Goal: Information Seeking & Learning: Learn about a topic

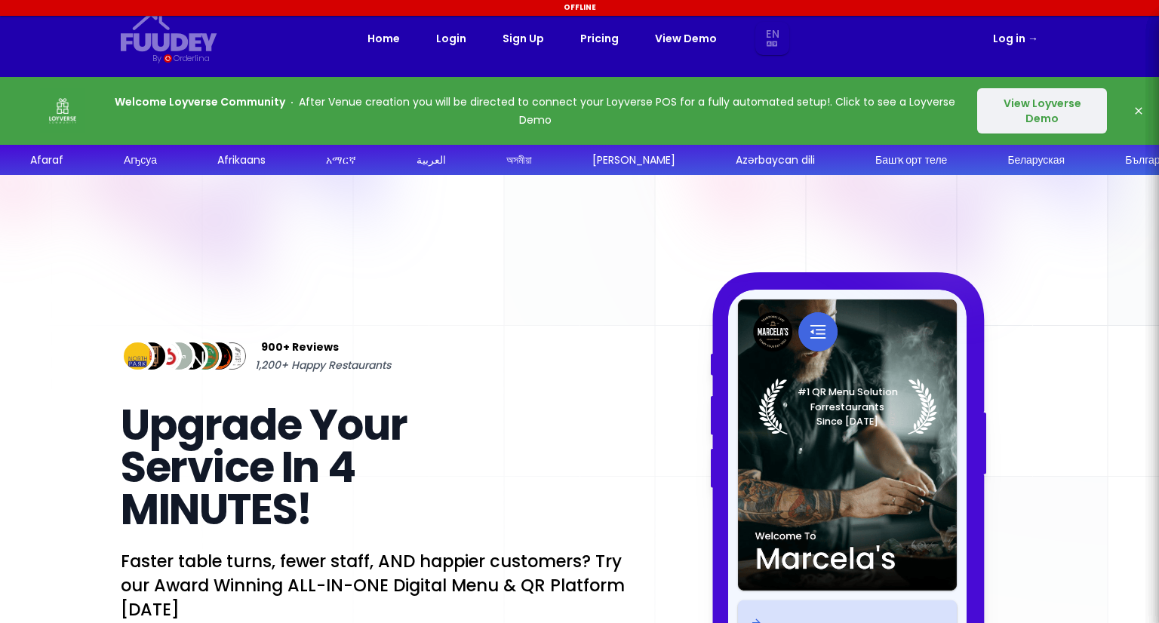
select select "en"
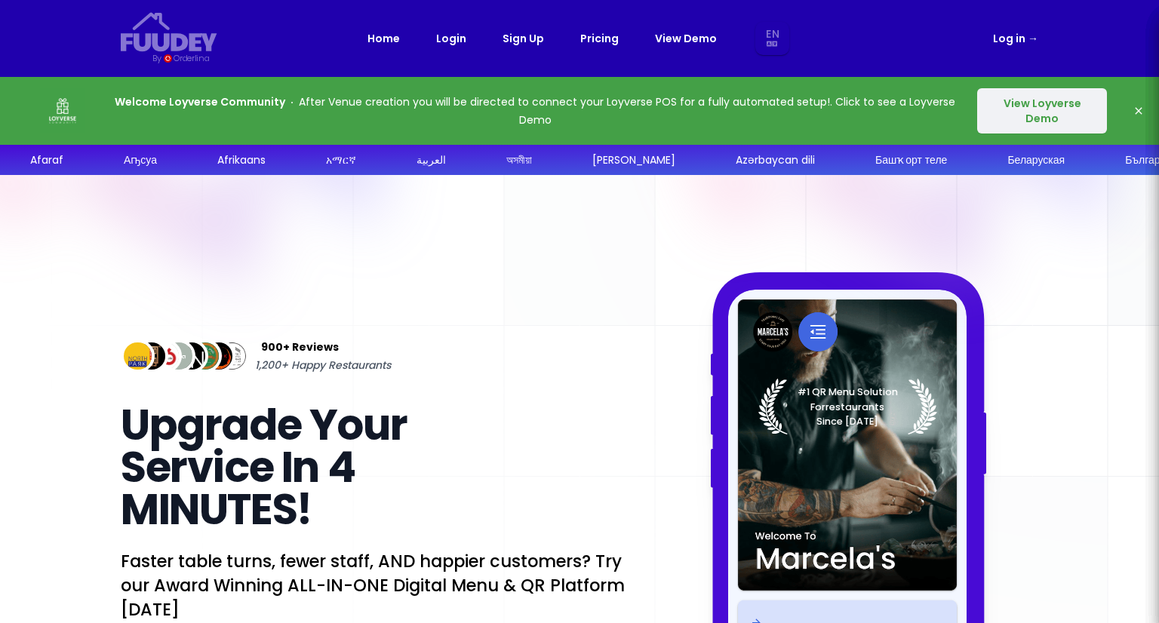
select select "en"
click at [607, 37] on link "Pricing" at bounding box center [599, 38] width 38 height 18
select select "en"
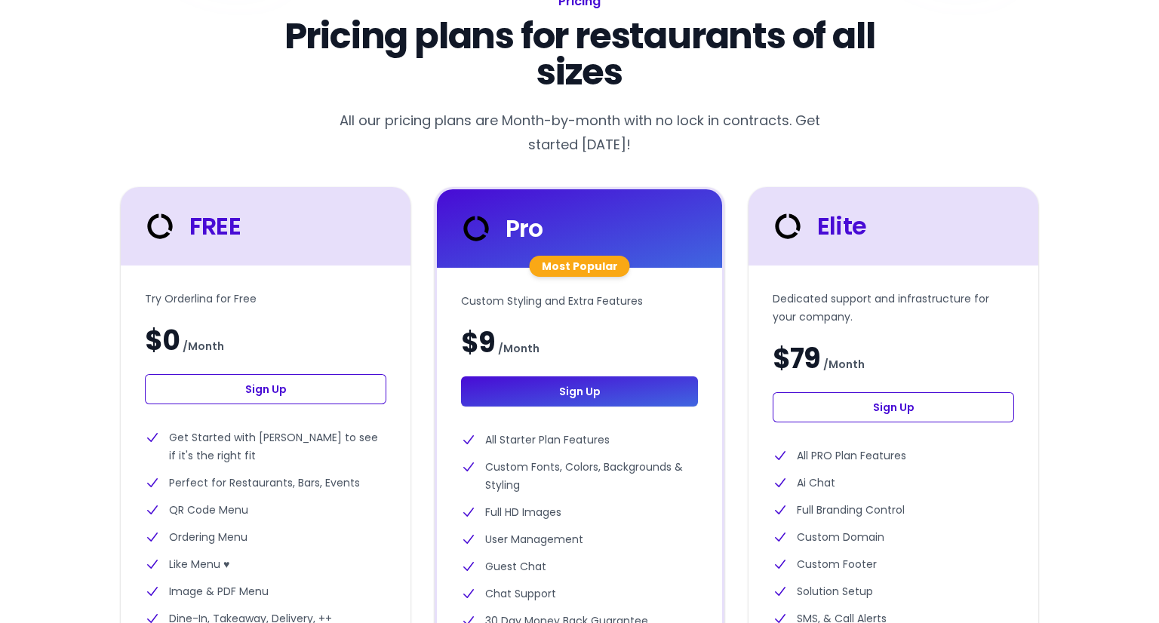
scroll to position [300, 0]
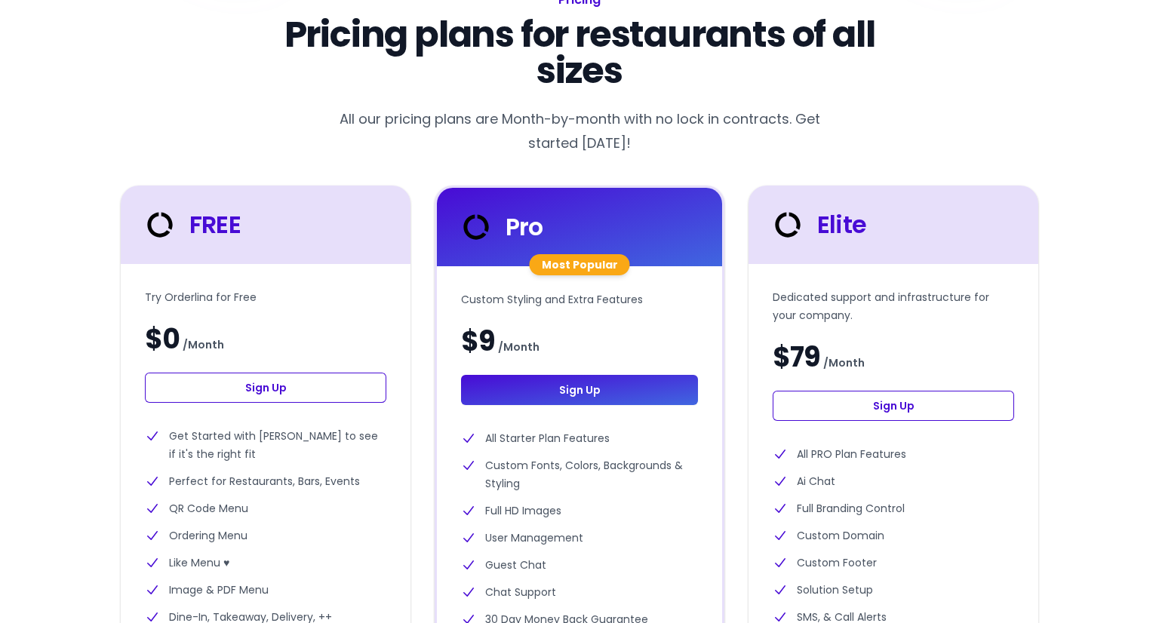
select select "en"
click at [700, 156] on div "Pricing plans for restaurants of all sizes All our pricing plans are Month-by-m…" at bounding box center [580, 628] width 918 height 1223
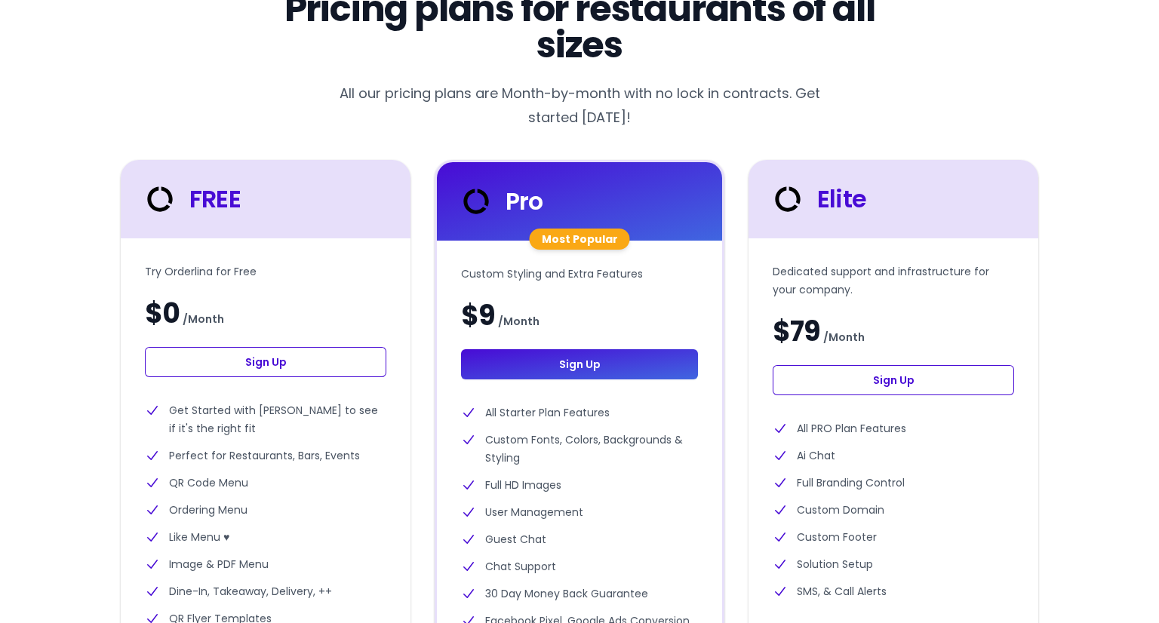
scroll to position [322, 0]
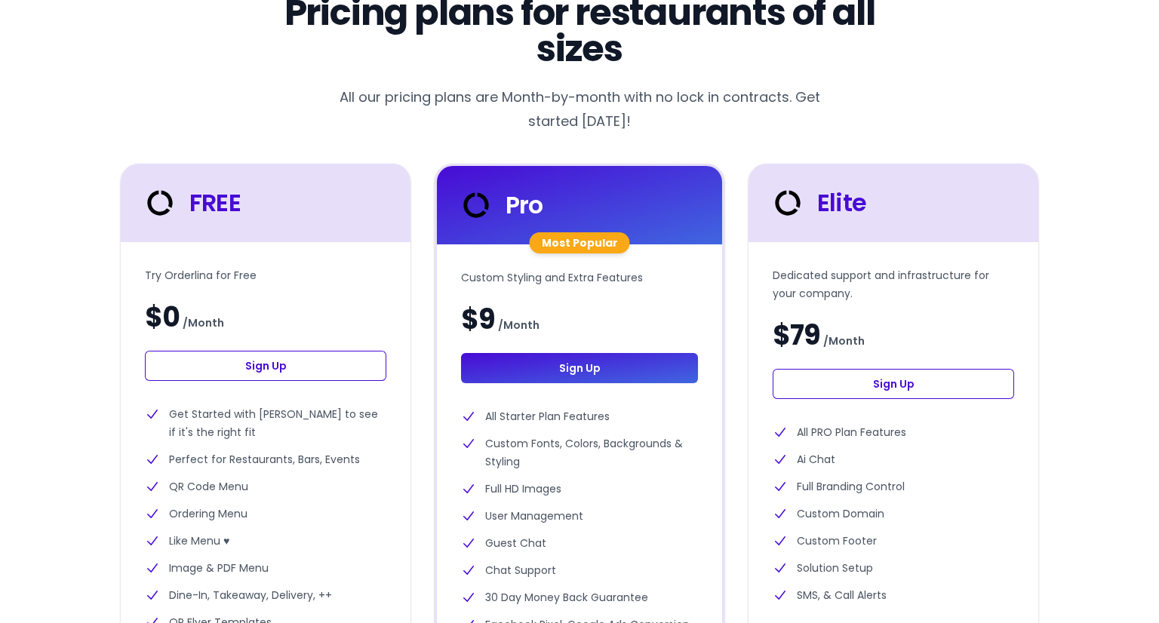
click at [691, 137] on div "Pricing plans for restaurants of all sizes All our pricing plans are Month-by-m…" at bounding box center [580, 606] width 918 height 1223
select select "en"
click at [691, 137] on div "Pricing plans for restaurants of all sizes All our pricing plans are Month-by-m…" at bounding box center [580, 606] width 918 height 1223
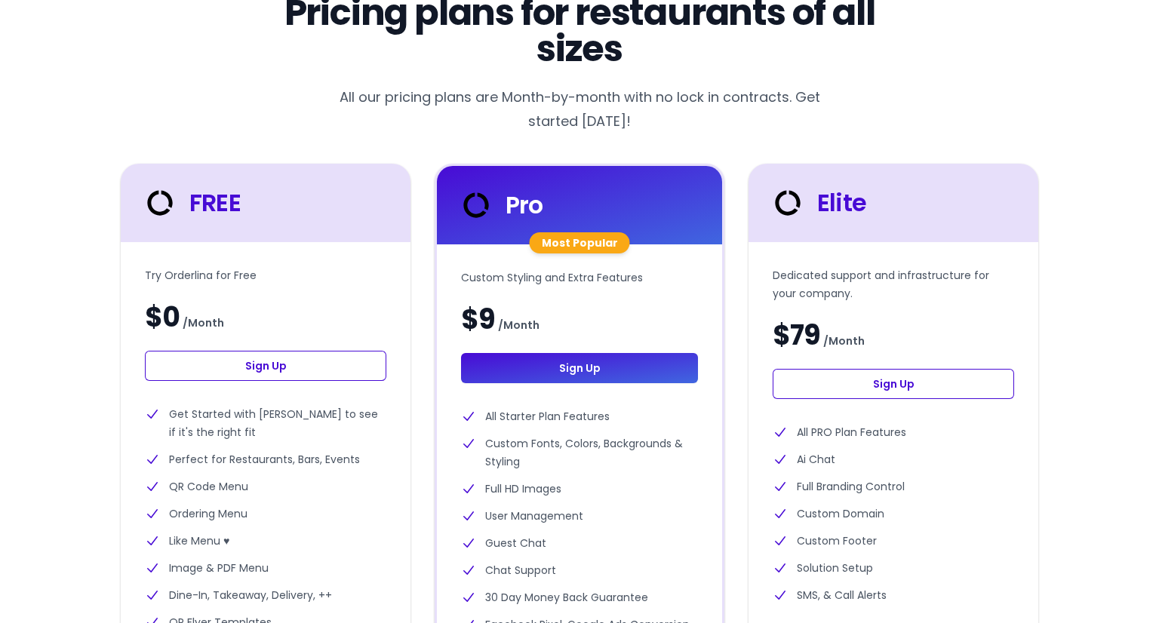
click at [691, 137] on div "Pricing plans for restaurants of all sizes All our pricing plans are Month-by-m…" at bounding box center [580, 606] width 918 height 1223
select select "en"
click at [927, 99] on div "Pricing plans for restaurants of all sizes All our pricing plans are Month-by-m…" at bounding box center [580, 606] width 918 height 1223
select select "en"
